Goal: Task Accomplishment & Management: Manage account settings

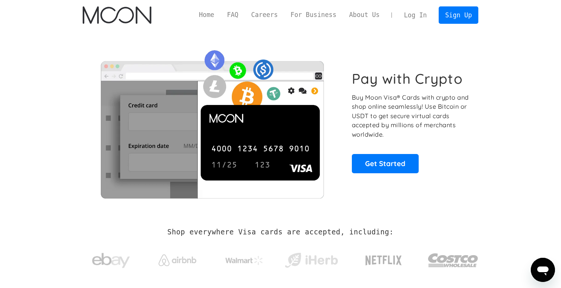
click at [414, 15] on link "Log In" at bounding box center [414, 15] width 35 height 17
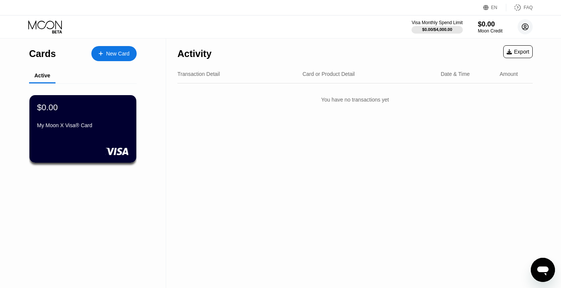
click at [522, 28] on circle at bounding box center [524, 26] width 15 height 15
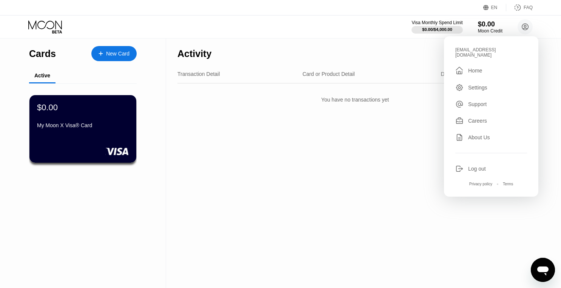
click at [479, 167] on div "Log out" at bounding box center [491, 168] width 72 height 8
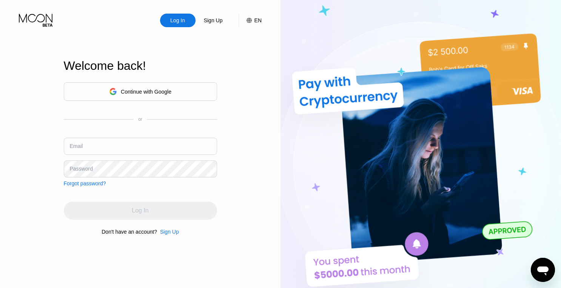
click at [106, 147] on input "text" at bounding box center [140, 146] width 153 height 17
type input "[EMAIL_ADDRESS][DOMAIN_NAME]"
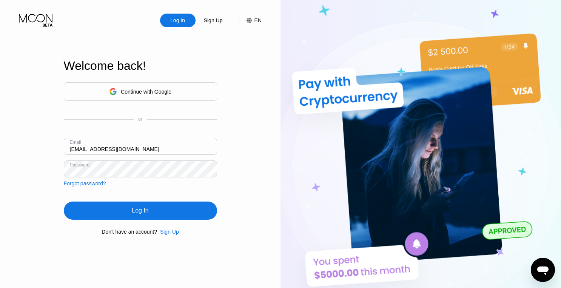
click at [108, 222] on div "Continue with Google or Email [EMAIL_ADDRESS][DOMAIN_NAME] Password Forgot pass…" at bounding box center [140, 158] width 153 height 153
click at [111, 214] on div "Log In" at bounding box center [140, 210] width 153 height 18
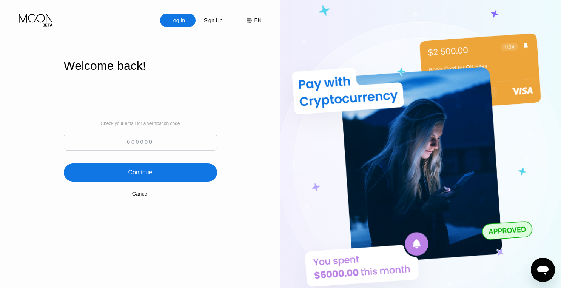
click at [118, 145] on input at bounding box center [140, 142] width 153 height 17
paste input "718061"
type input "718061"
click at [149, 175] on div "Continue" at bounding box center [140, 173] width 24 height 8
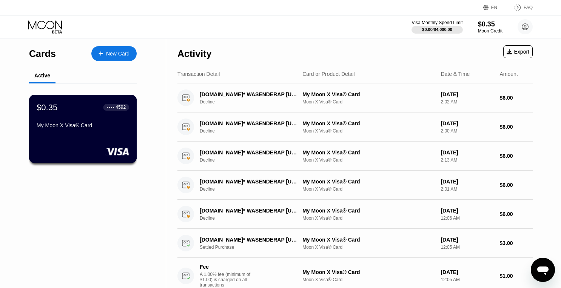
click at [107, 104] on div "● ● ● ● 4592" at bounding box center [116, 106] width 19 height 5
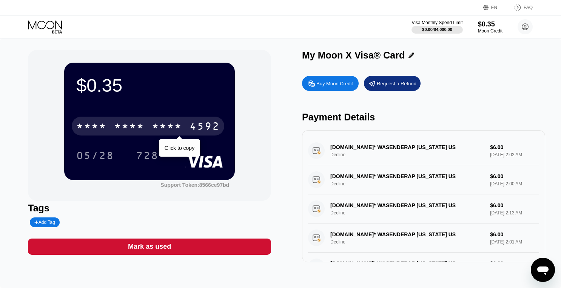
click at [176, 123] on div "* * * *" at bounding box center [167, 127] width 30 height 12
click at [176, 123] on div "2857" at bounding box center [167, 127] width 30 height 12
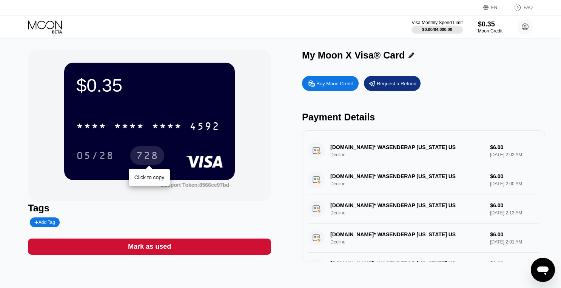
click at [146, 155] on div "728" at bounding box center [147, 157] width 23 height 12
